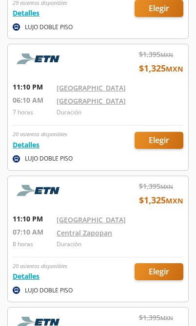
scroll to position [2521, 0]
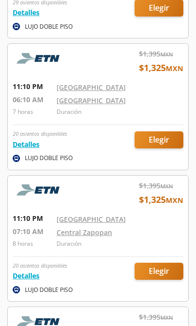
click at [167, 266] on div at bounding box center [98, 239] width 180 height 126
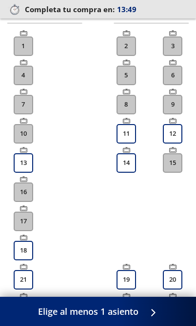
scroll to position [257, 0]
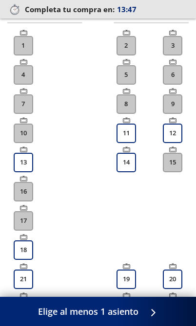
click at [127, 274] on button "19" at bounding box center [125, 279] width 19 height 19
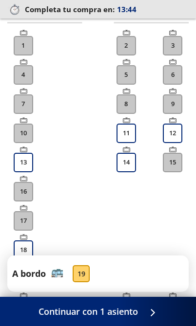
click at [149, 318] on div at bounding box center [150, 312] width 15 height 12
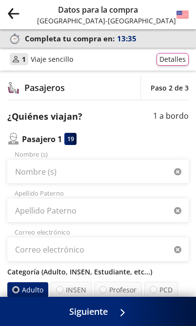
click at [179, 57] on button "Detalles" at bounding box center [172, 59] width 32 height 13
